Goal: Task Accomplishment & Management: Manage account settings

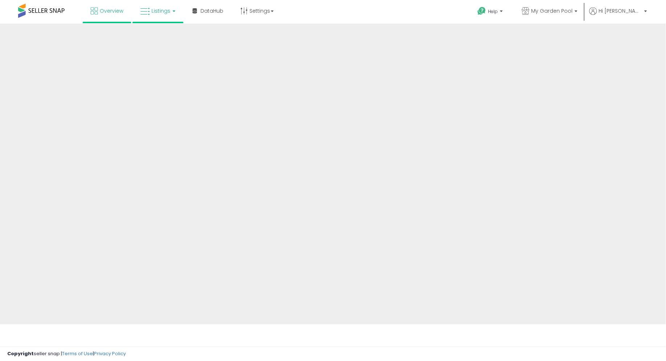
click at [178, 21] on link "Listings" at bounding box center [158, 11] width 46 height 22
click at [169, 11] on link "Listings" at bounding box center [158, 11] width 46 height 22
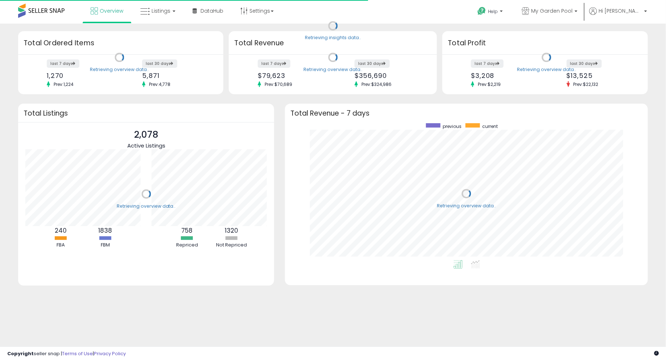
scroll to position [137, 348]
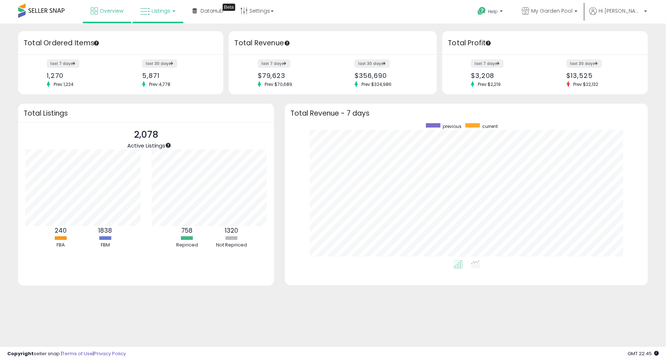
click at [145, 17] on link "Listings" at bounding box center [158, 11] width 46 height 22
click at [154, 31] on icon at bounding box center [164, 35] width 32 height 9
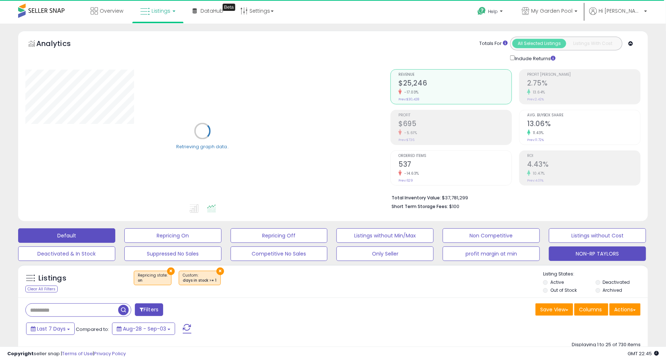
click at [574, 251] on button "NON-RP TAYLORS" at bounding box center [597, 254] width 97 height 15
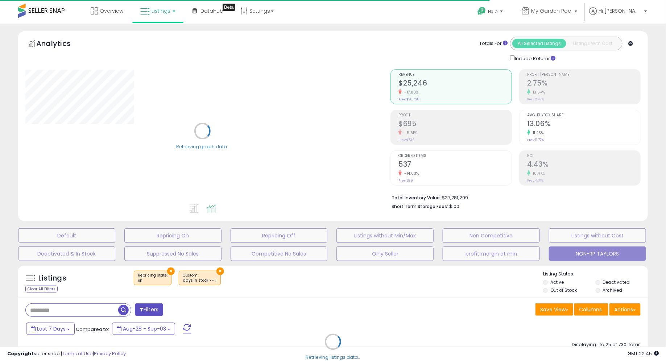
type input "*********"
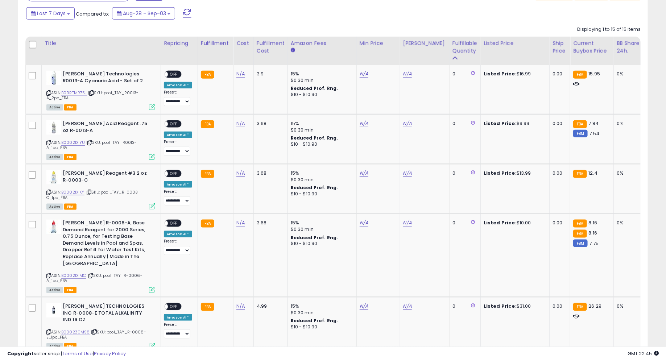
scroll to position [315, 0]
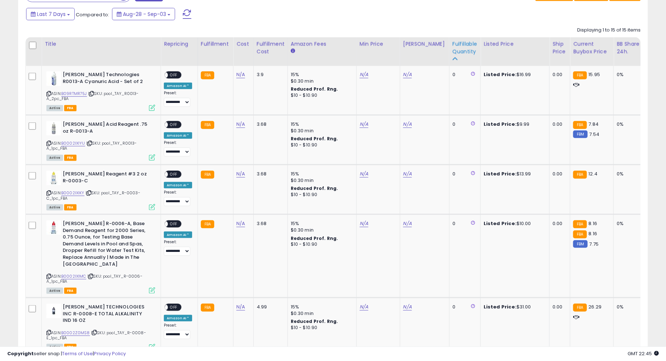
click at [453, 49] on div "Fulfillable Quantity" at bounding box center [465, 47] width 25 height 15
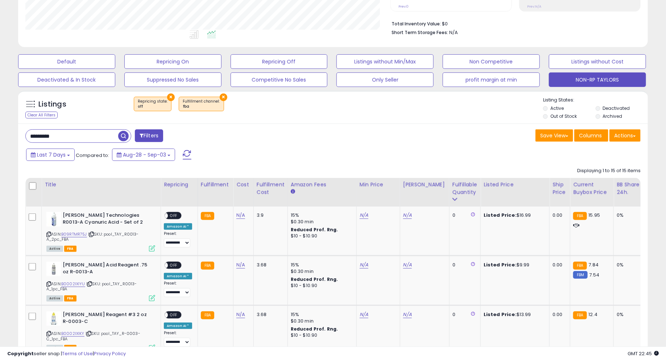
scroll to position [0, 0]
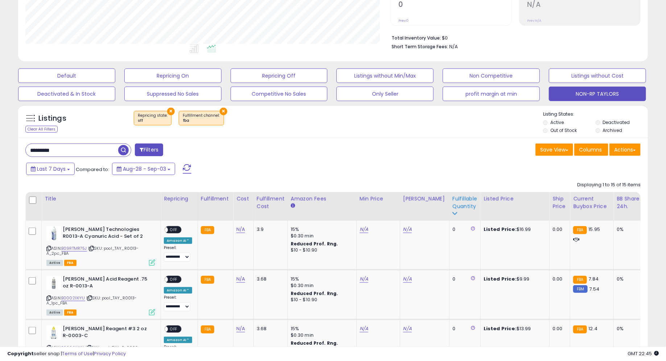
click at [453, 206] on div "Fulfillable Quantity" at bounding box center [465, 202] width 25 height 15
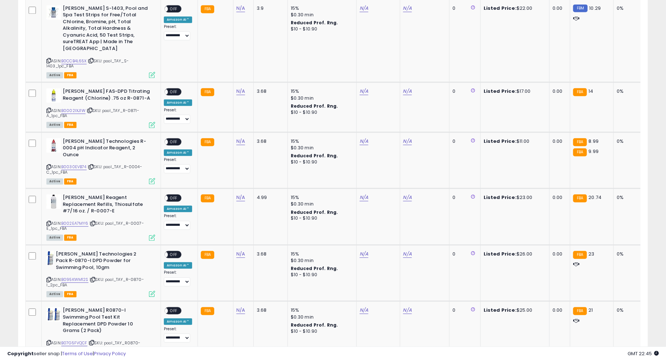
scroll to position [904, 0]
